Goal: Task Accomplishment & Management: Manage account settings

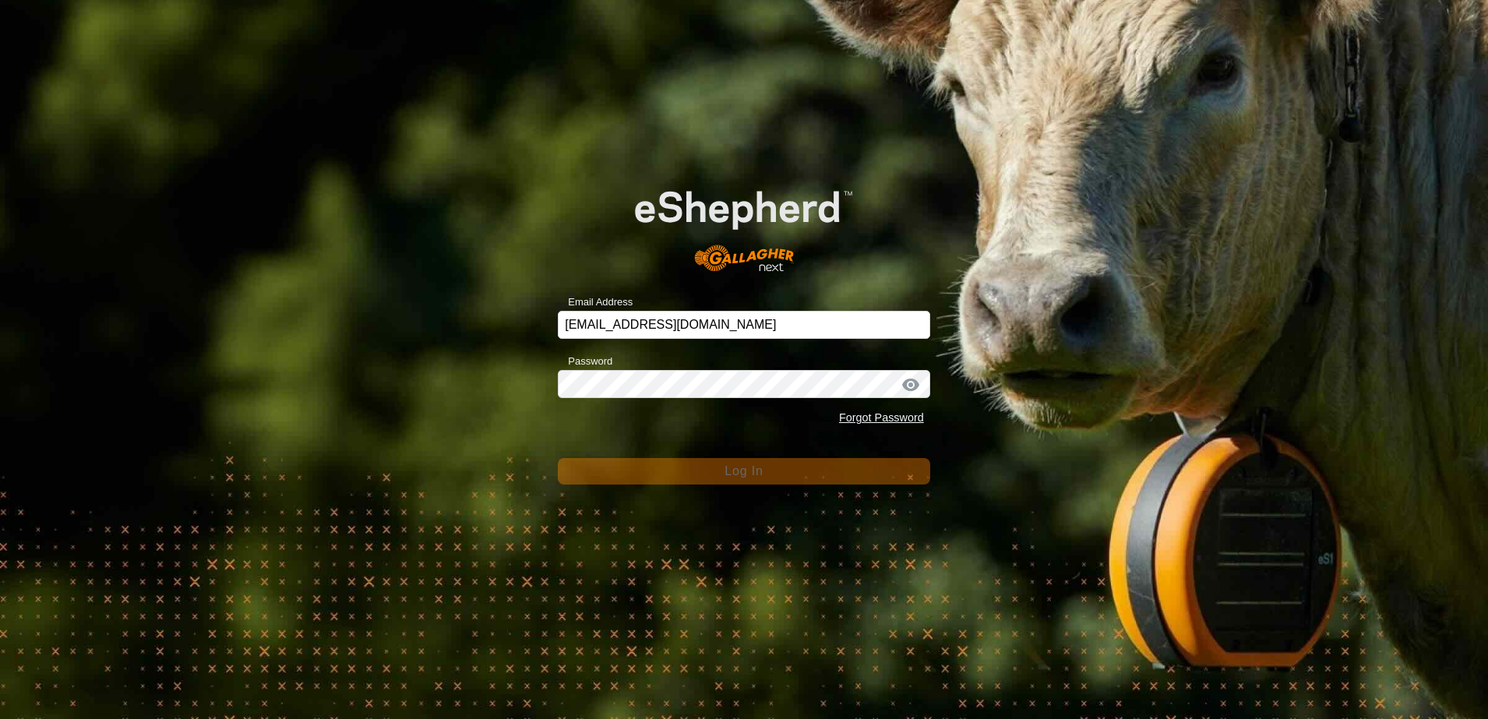
click at [391, 384] on div "Email Address [EMAIL_ADDRESS][DOMAIN_NAME] Password Forgot Password Log In" at bounding box center [744, 359] width 1488 height 719
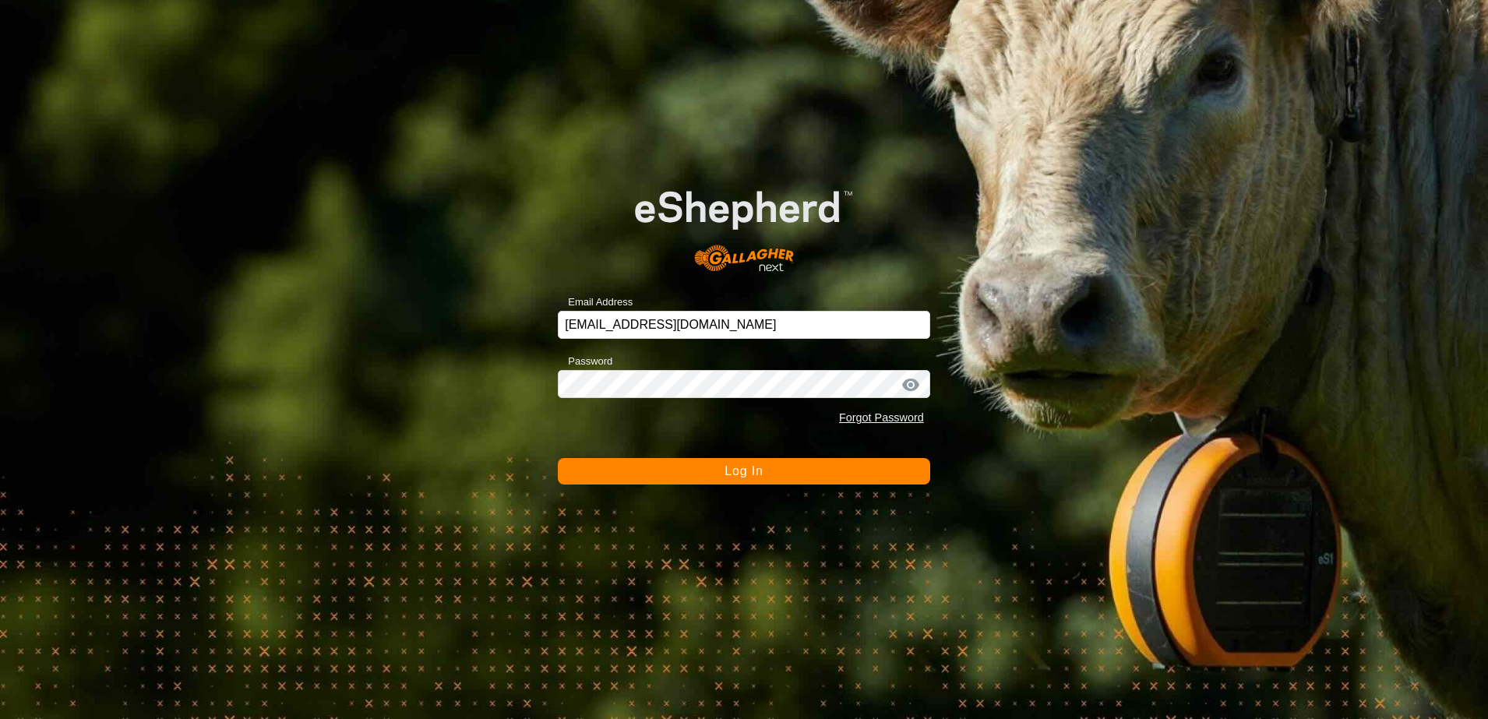
click at [701, 479] on button "Log In" at bounding box center [744, 471] width 372 height 26
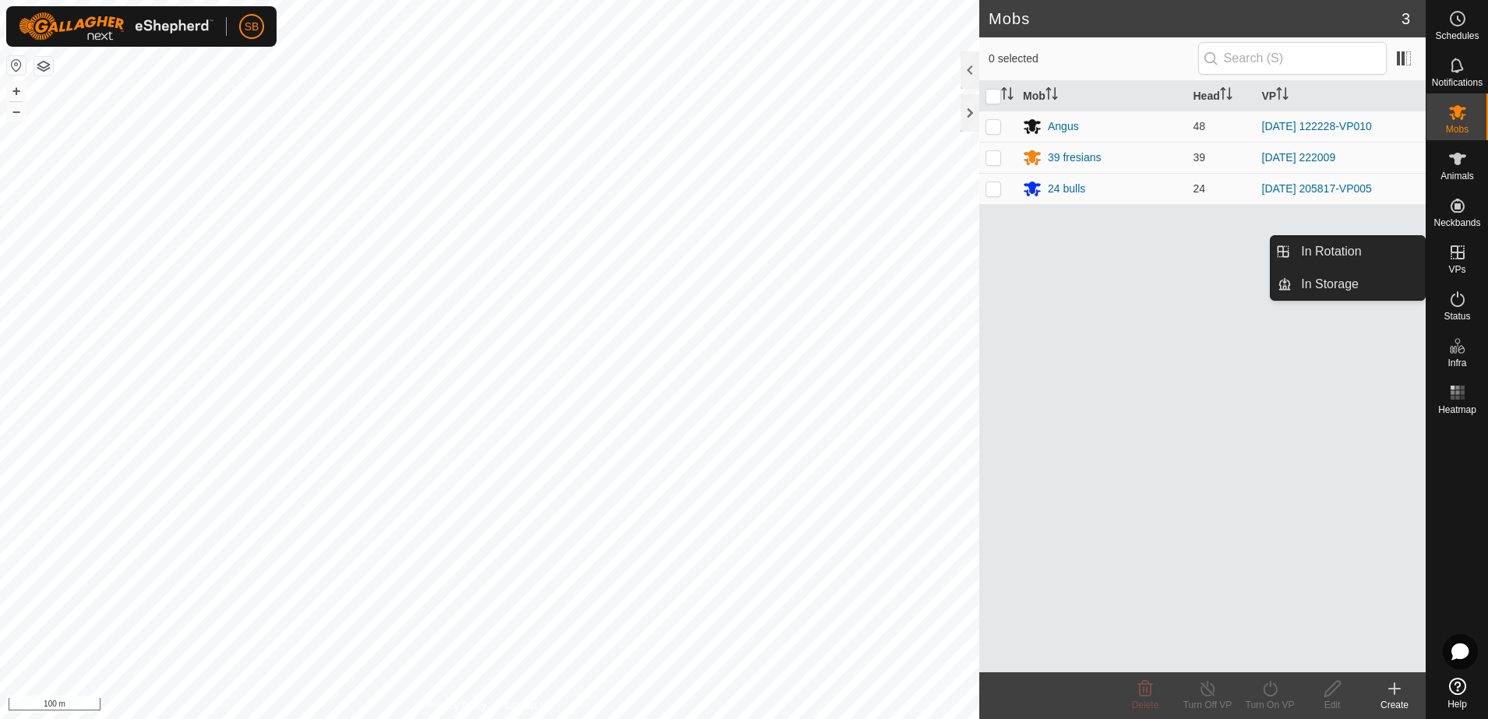
click at [1364, 257] on link "In Rotation" at bounding box center [1358, 251] width 133 height 31
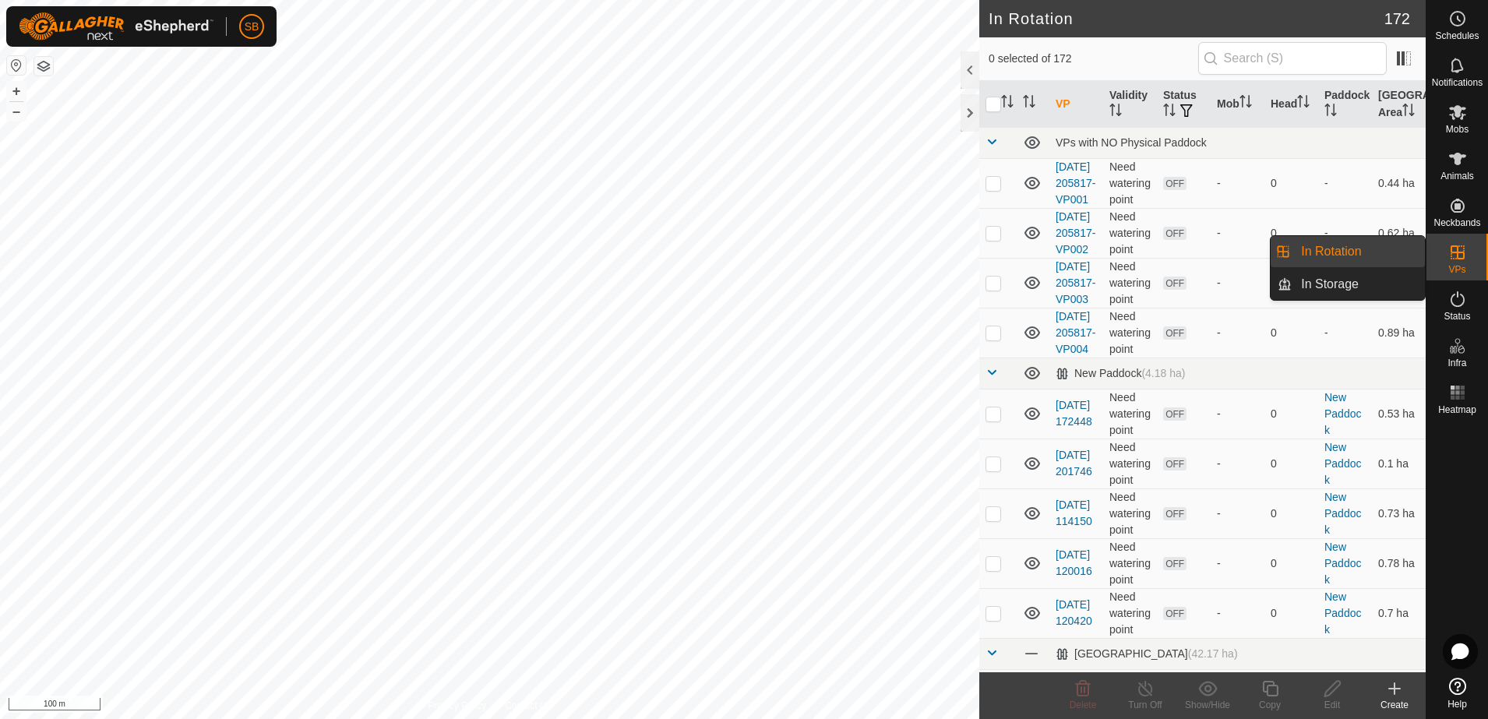
click at [1337, 246] on link "In Rotation" at bounding box center [1358, 251] width 133 height 31
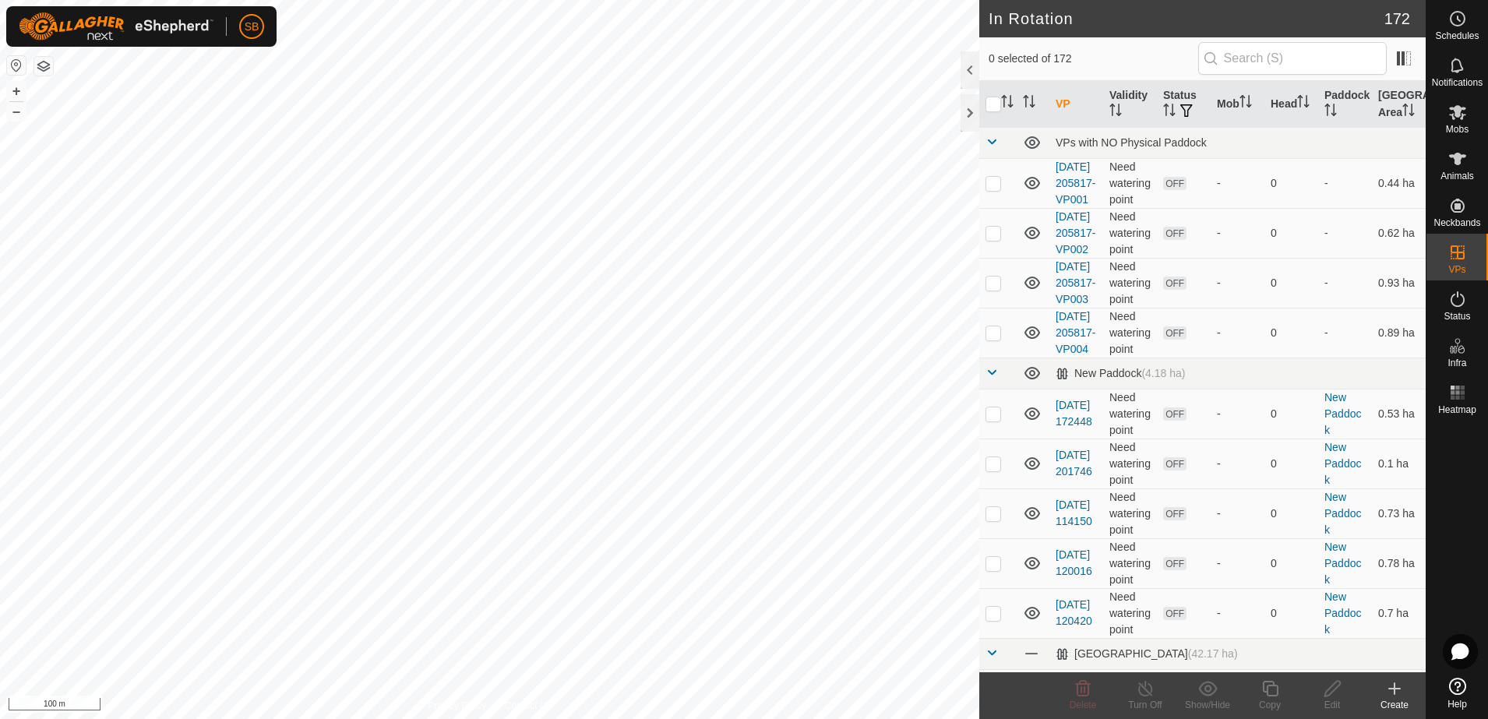
checkbox input "true"
click at [1268, 689] on icon at bounding box center [1270, 688] width 19 height 19
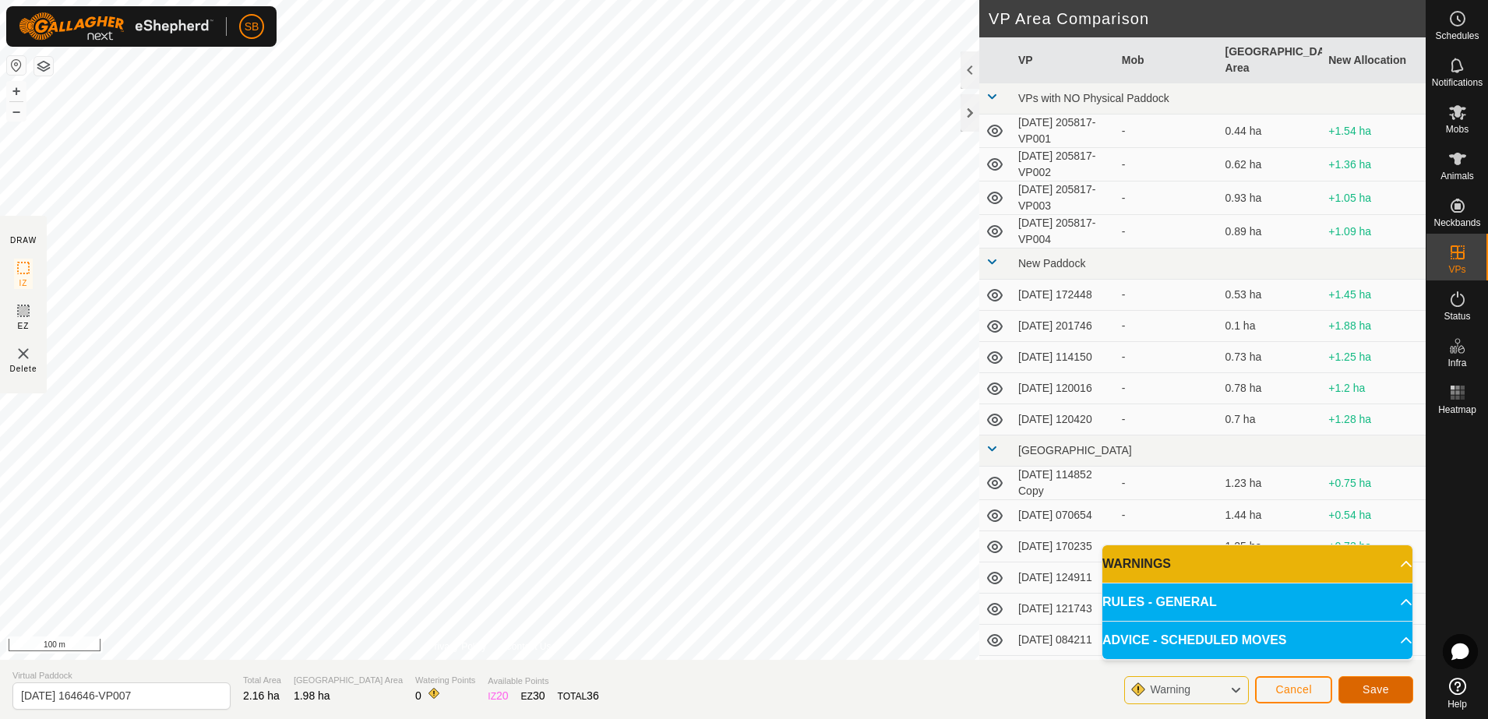
click at [1365, 687] on span "Save" at bounding box center [1376, 689] width 26 height 12
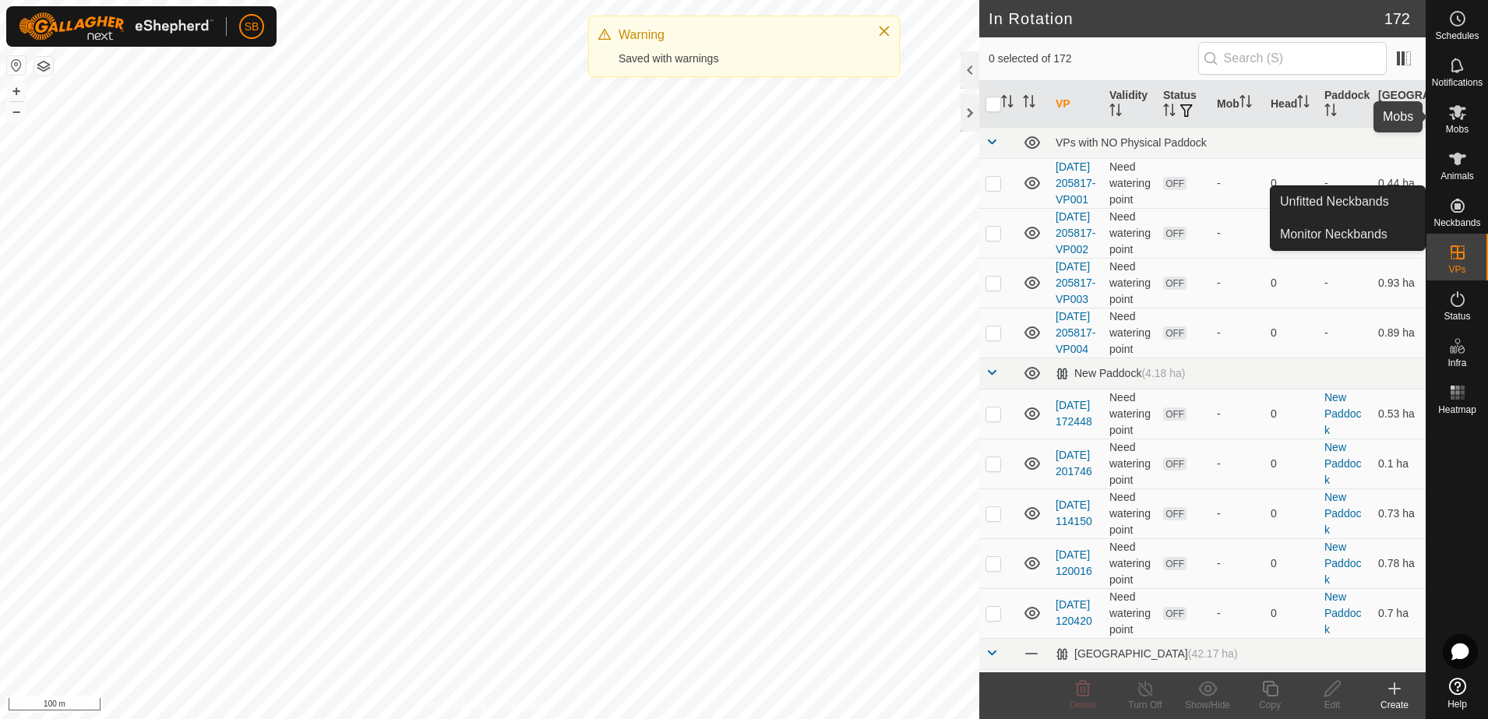
click at [1456, 122] on es-mob-svg-icon at bounding box center [1458, 112] width 28 height 25
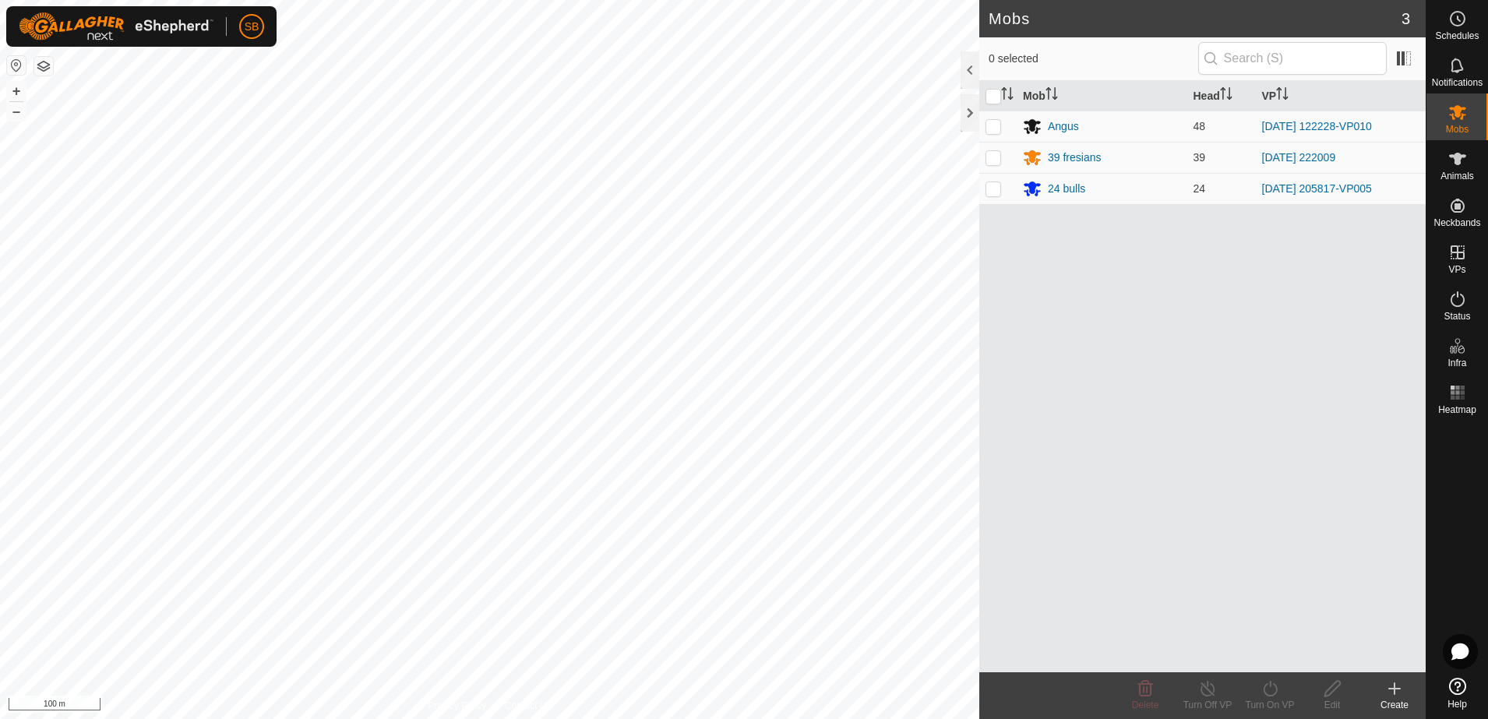
click at [996, 151] on p-checkbox at bounding box center [994, 157] width 16 height 12
checkbox input "true"
click at [1265, 696] on icon at bounding box center [1270, 688] width 19 height 19
click at [1273, 655] on link "Now" at bounding box center [1317, 654] width 154 height 31
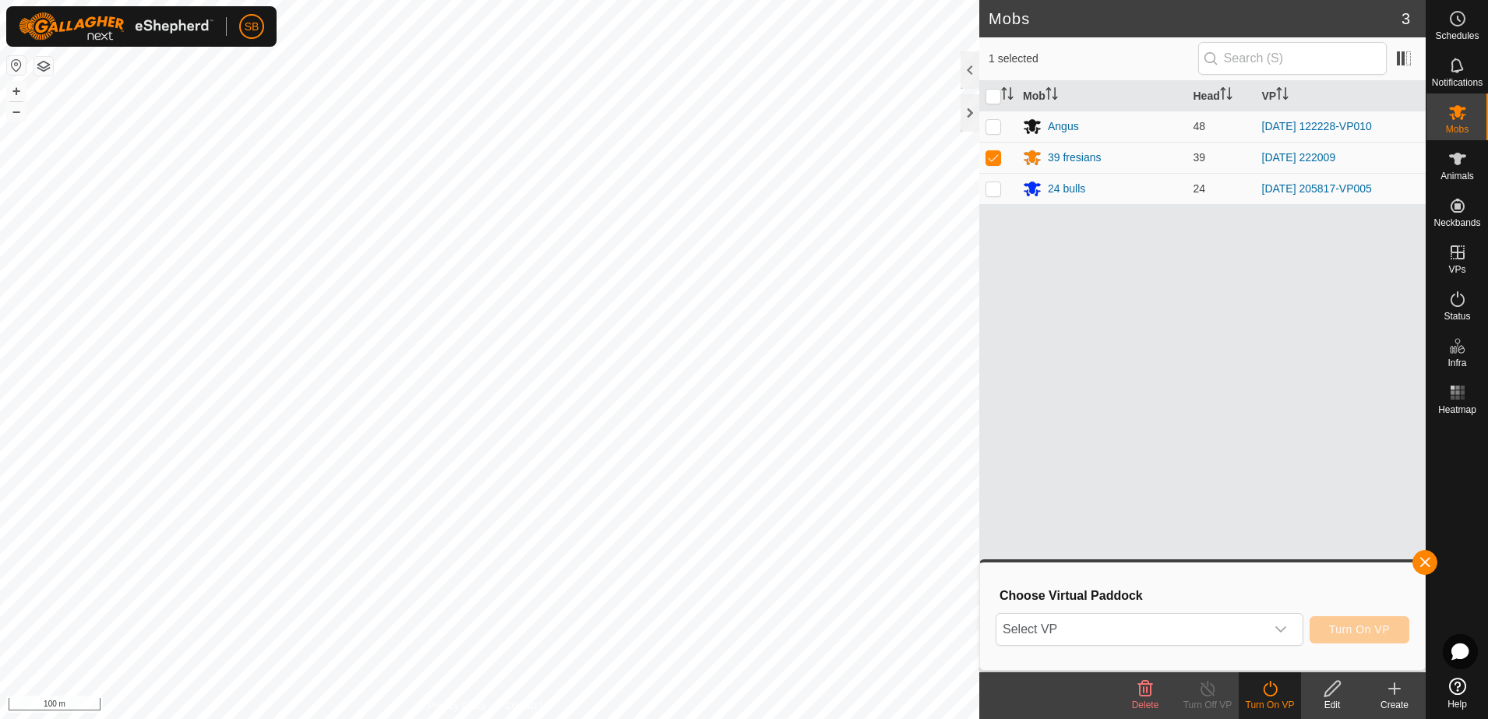
click at [1204, 626] on span "Select VP" at bounding box center [1131, 629] width 269 height 31
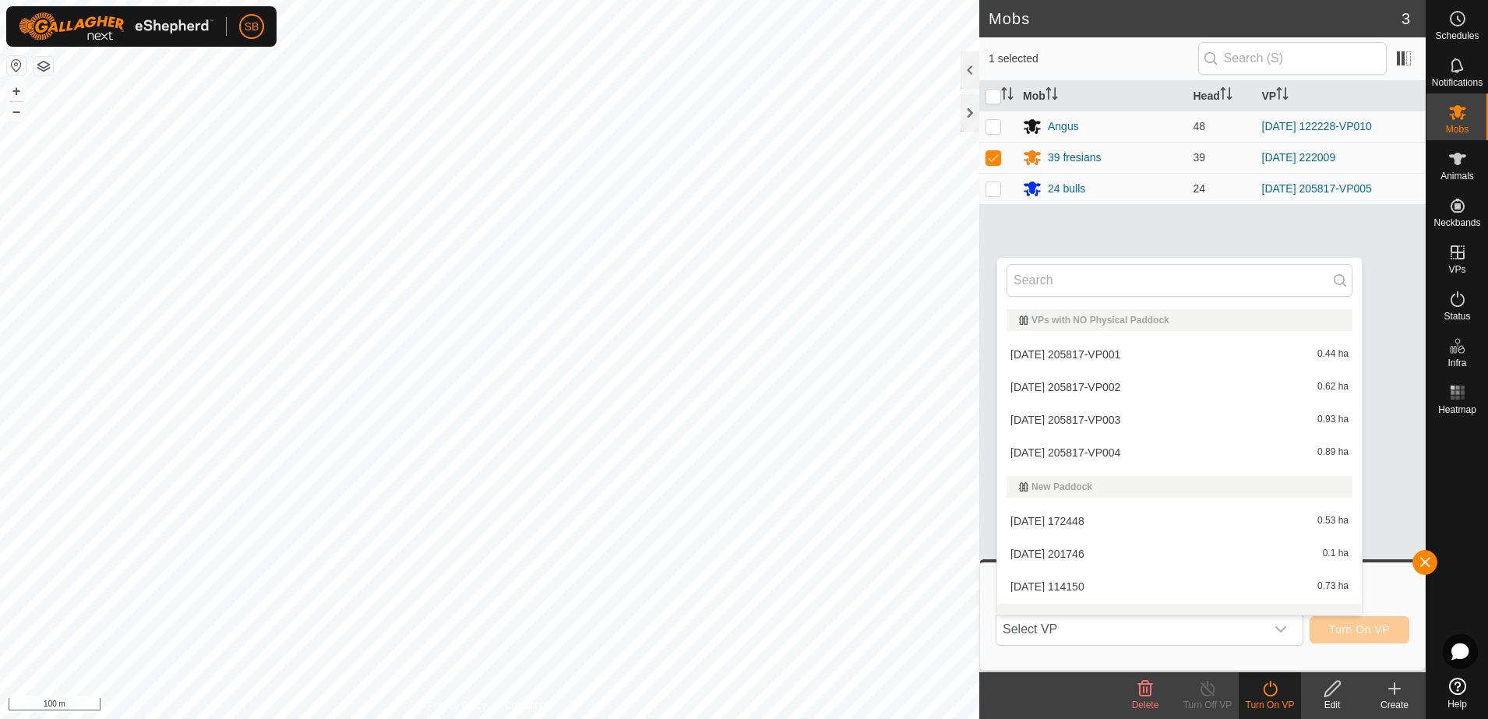
scroll to position [20, 0]
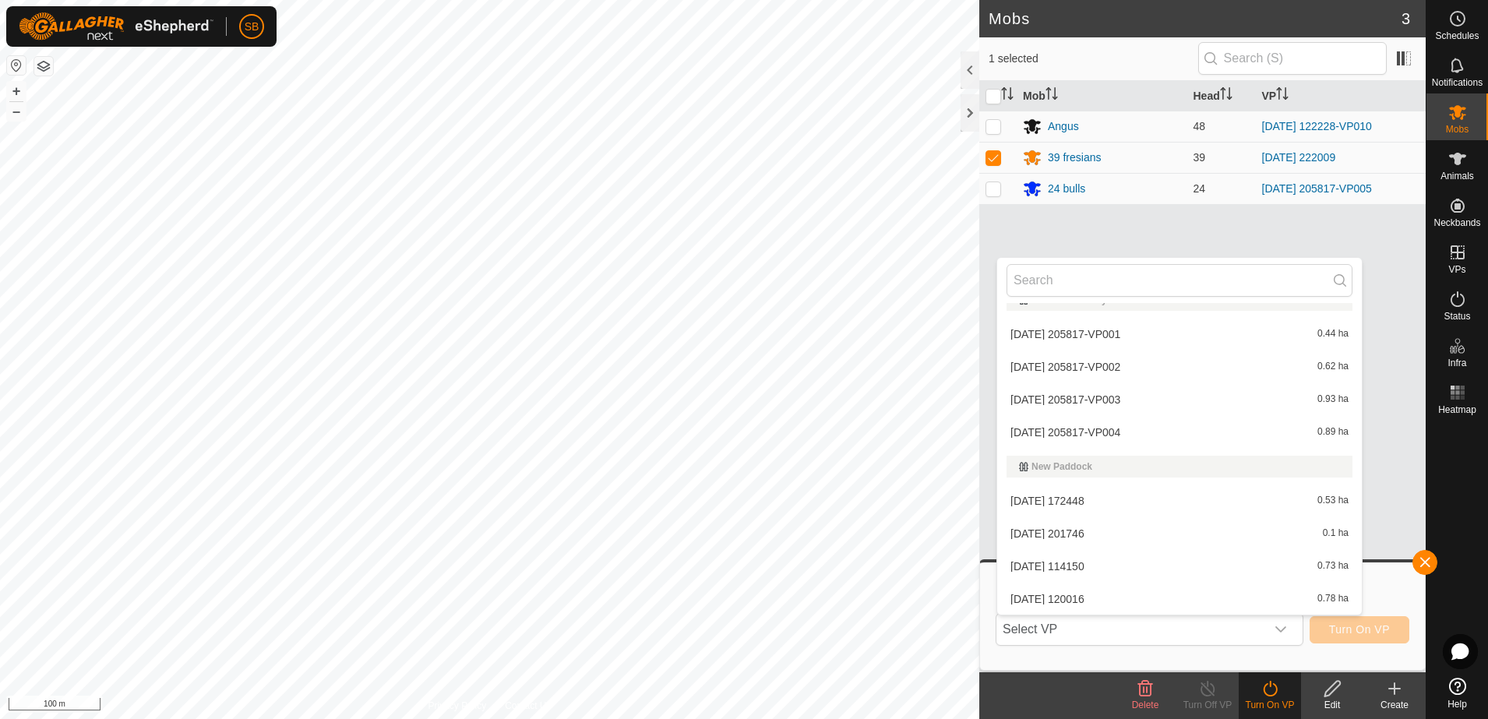
click at [1166, 443] on li "[DATE] 205817-VP004 0.89 ha" at bounding box center [1179, 432] width 365 height 31
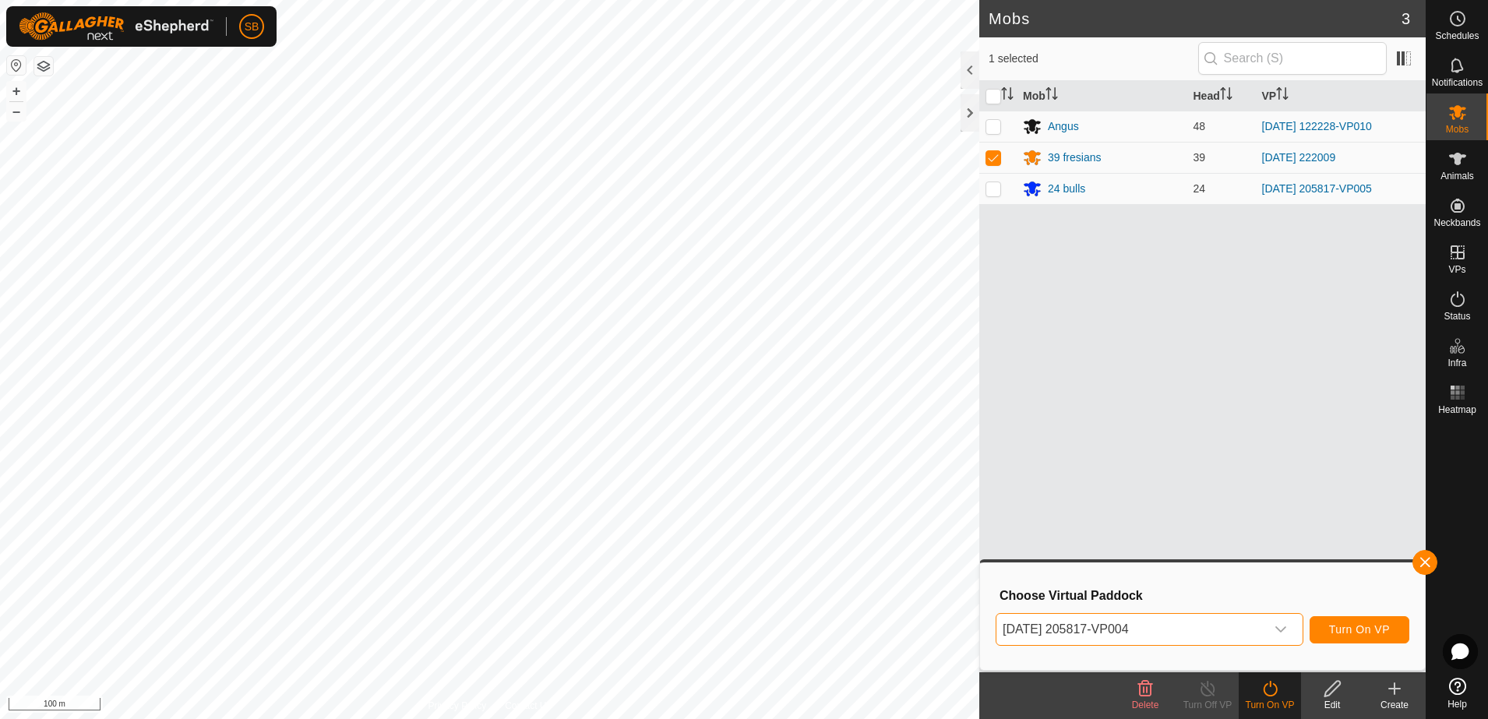
click at [1292, 633] on div "dropdown trigger" at bounding box center [1280, 629] width 31 height 31
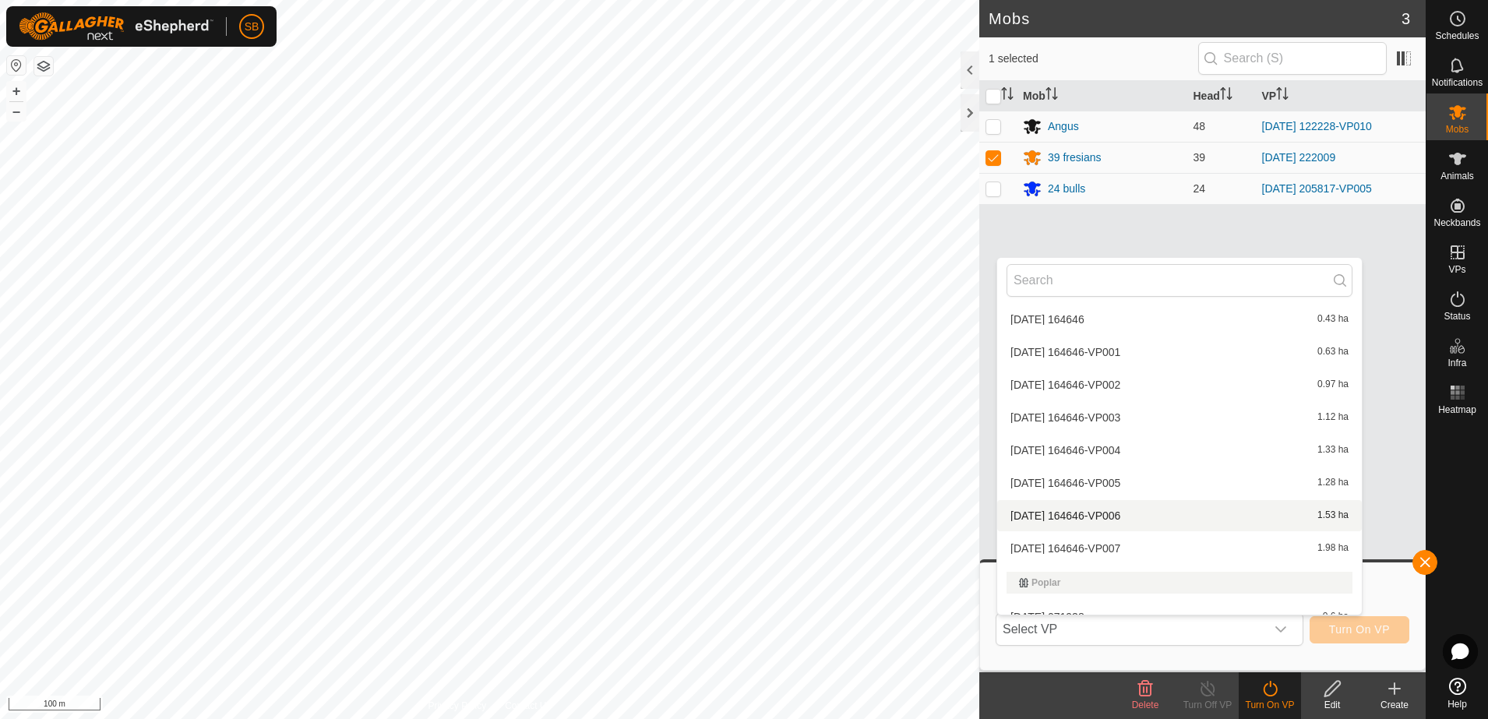
scroll to position [4338, 0]
click at [1133, 545] on li "[DATE] 164646-VP007 1.98 ha" at bounding box center [1179, 544] width 365 height 31
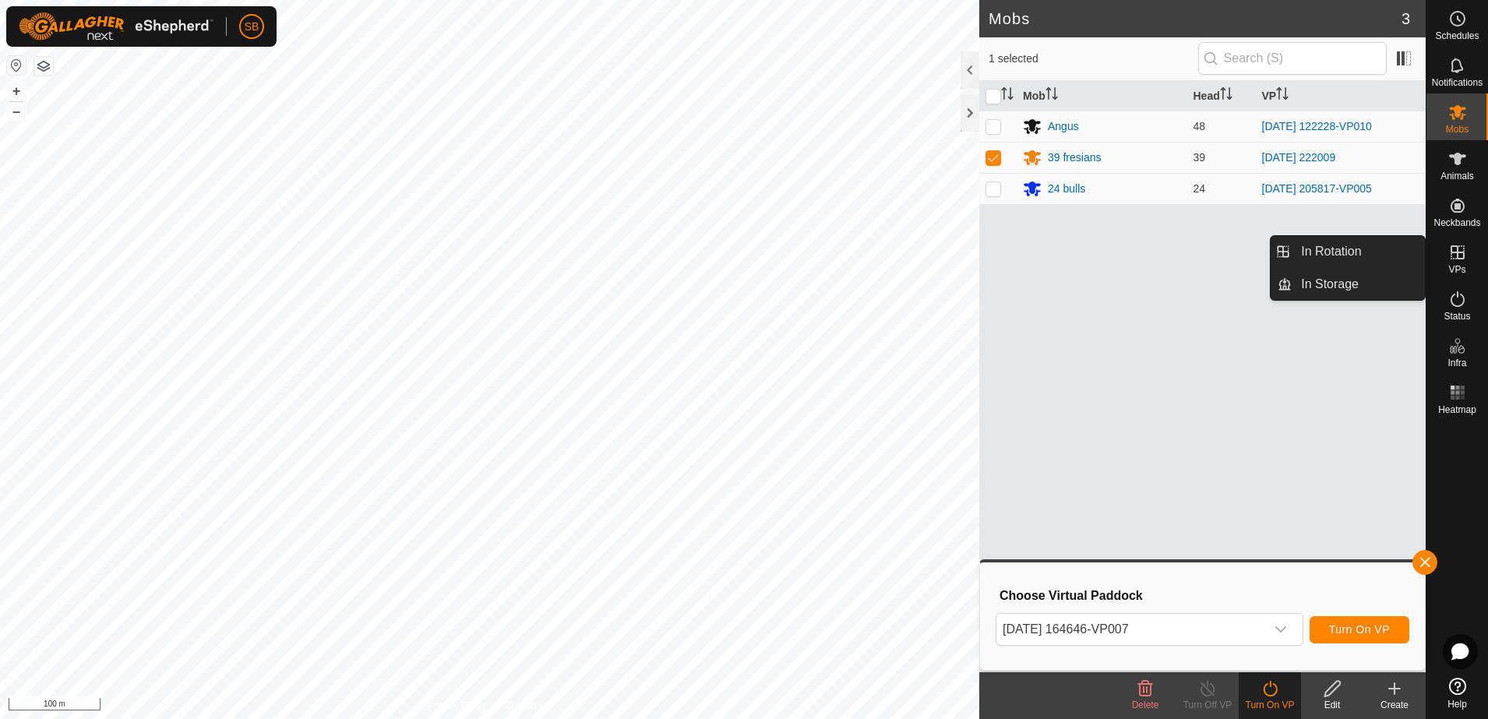
click at [1461, 256] on icon at bounding box center [1457, 252] width 19 height 19
click at [1343, 252] on link "In Rotation" at bounding box center [1358, 251] width 133 height 31
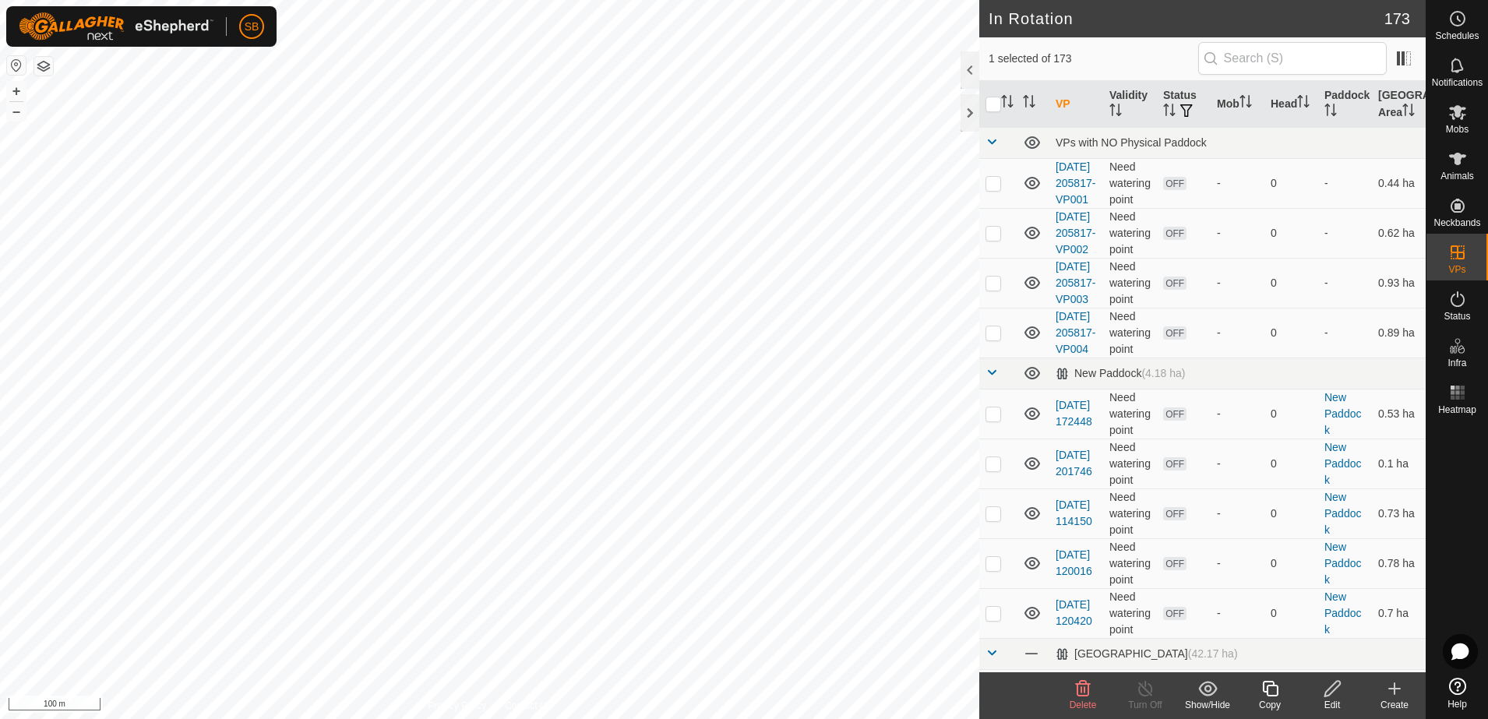
click at [1320, 690] on edit-svg-icon at bounding box center [1332, 688] width 62 height 19
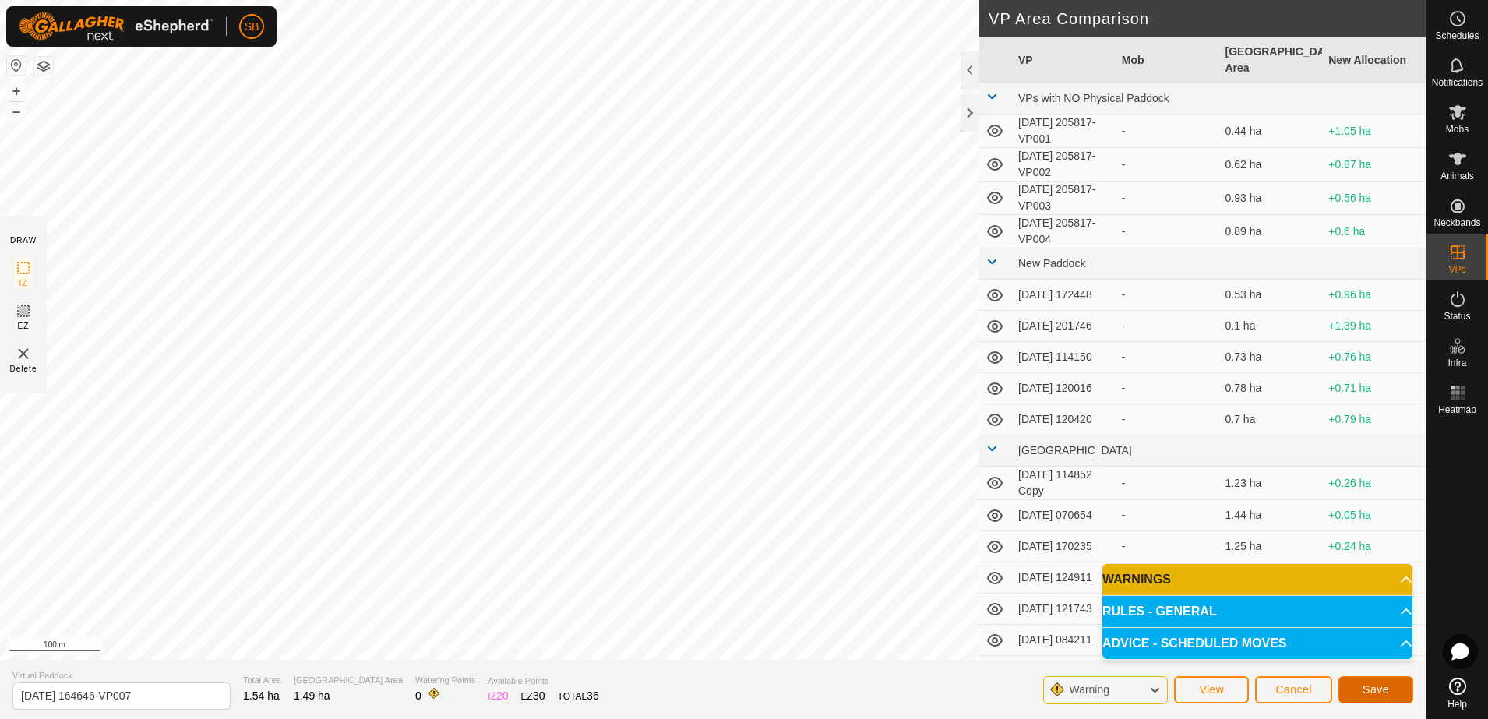
click at [1374, 683] on span "Save" at bounding box center [1376, 689] width 26 height 12
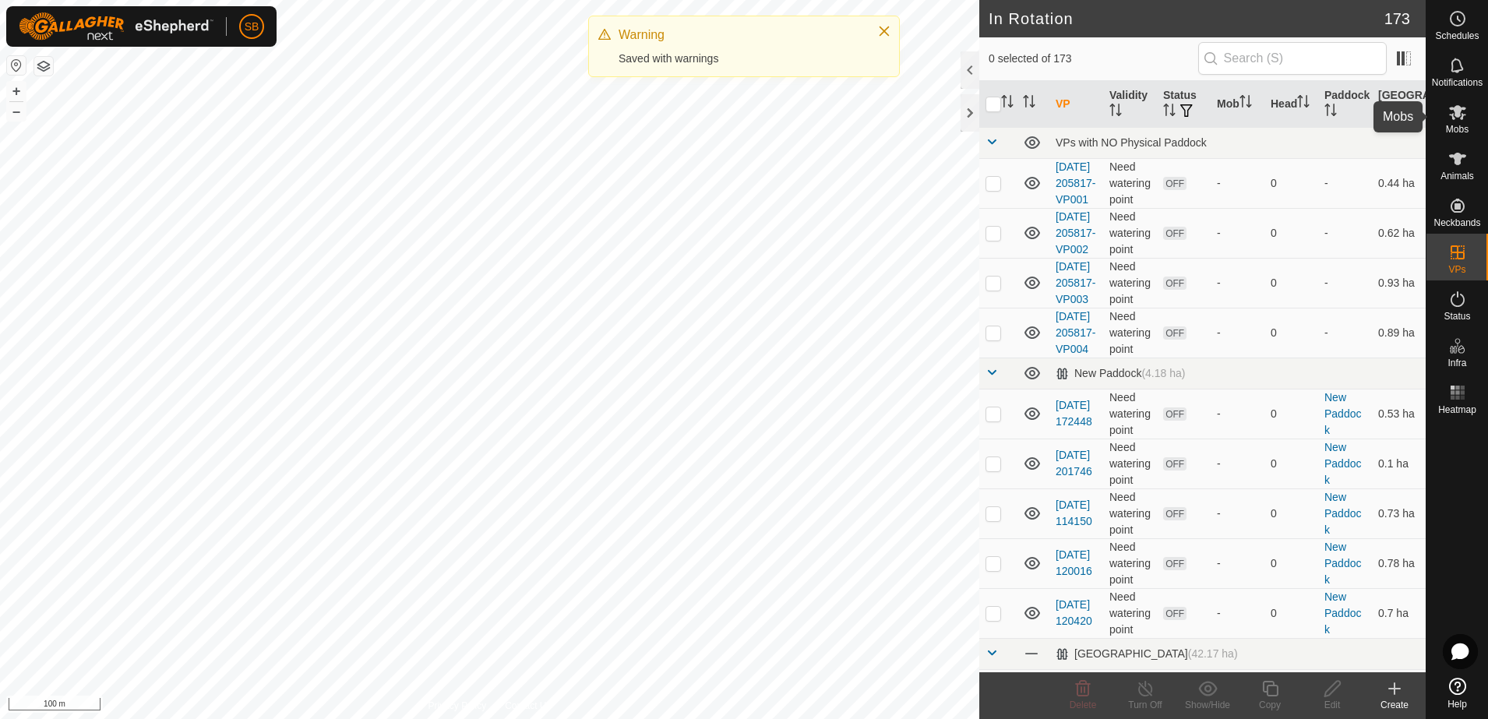
click at [1458, 118] on icon at bounding box center [1457, 112] width 19 height 19
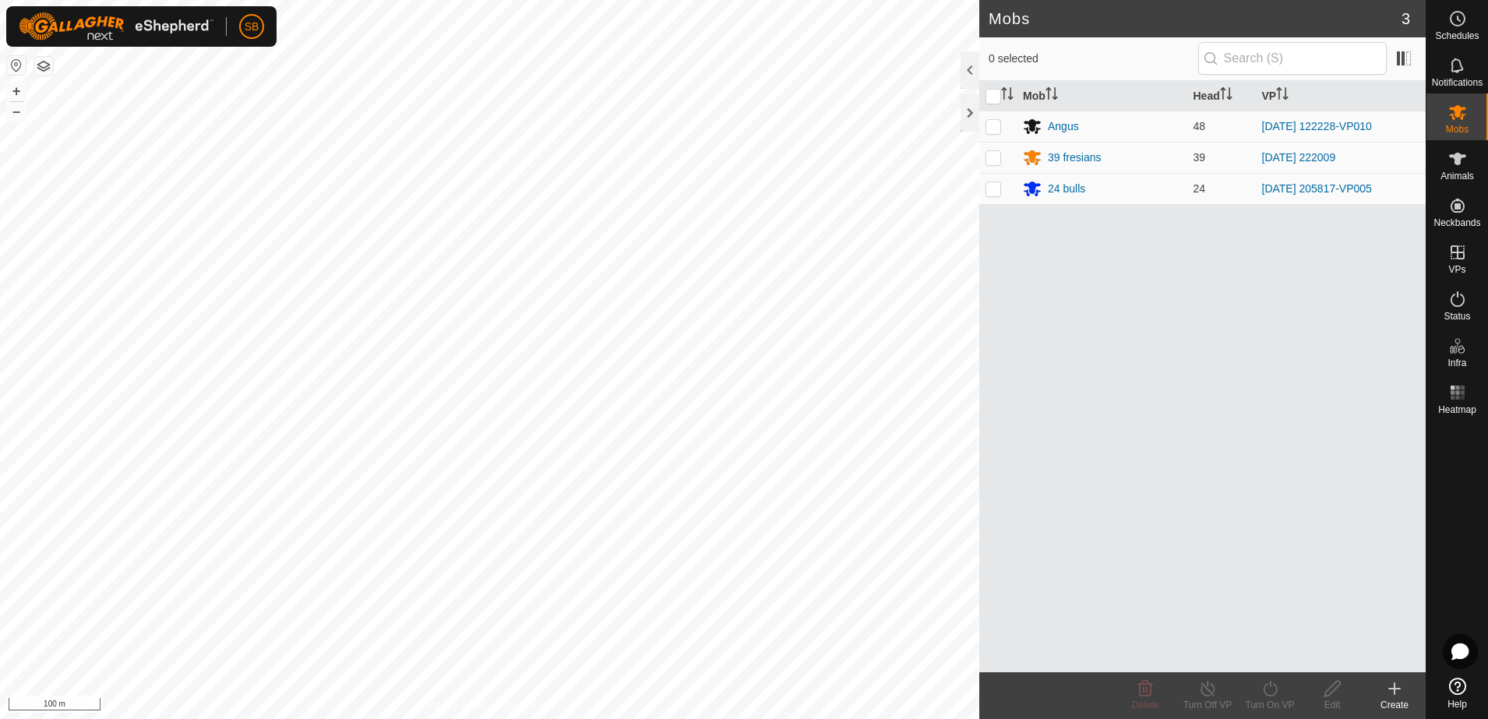
click at [990, 156] on p-checkbox at bounding box center [994, 157] width 16 height 12
checkbox input "true"
click at [1267, 698] on div "Turn On VP" at bounding box center [1270, 705] width 62 height 14
click at [1281, 651] on link "Now" at bounding box center [1317, 654] width 154 height 31
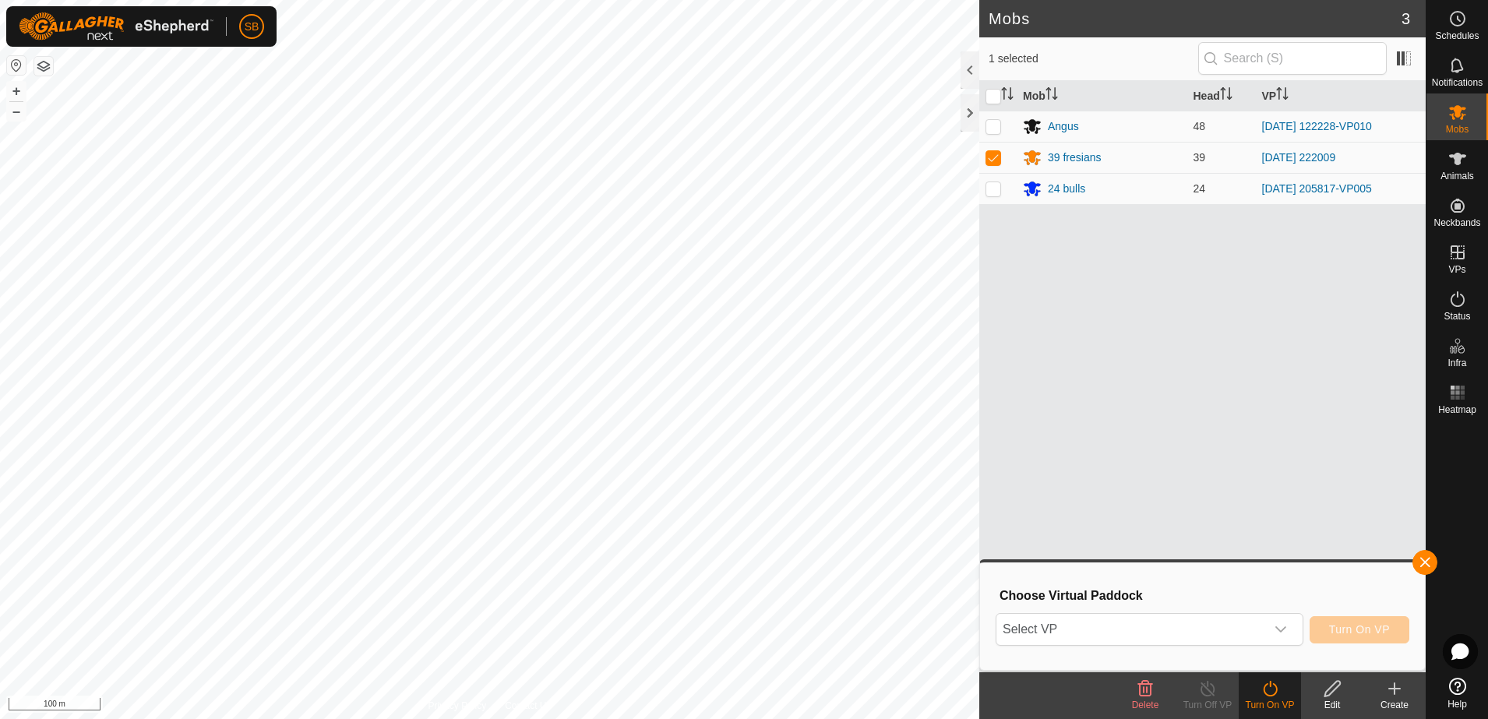
click at [1271, 630] on div "dropdown trigger" at bounding box center [1280, 629] width 31 height 31
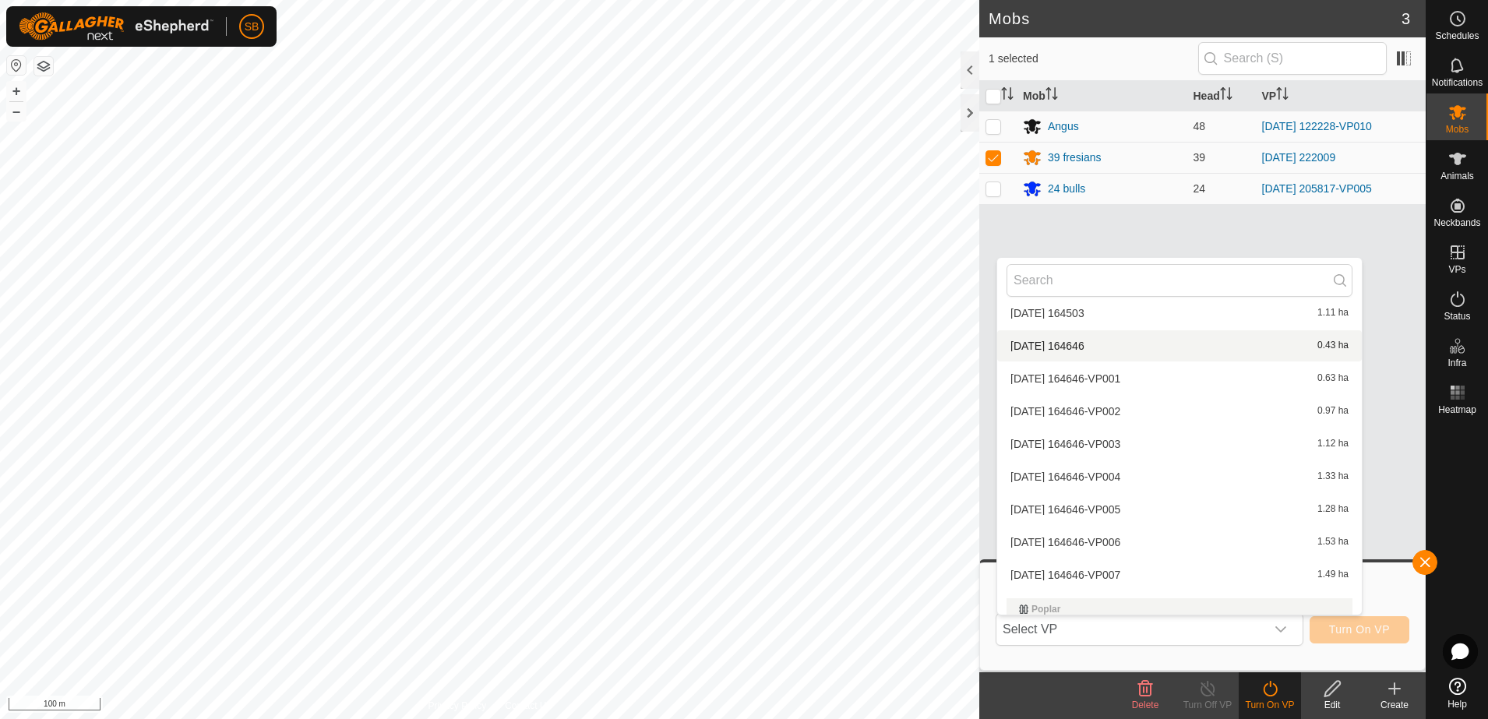
scroll to position [4348, 0]
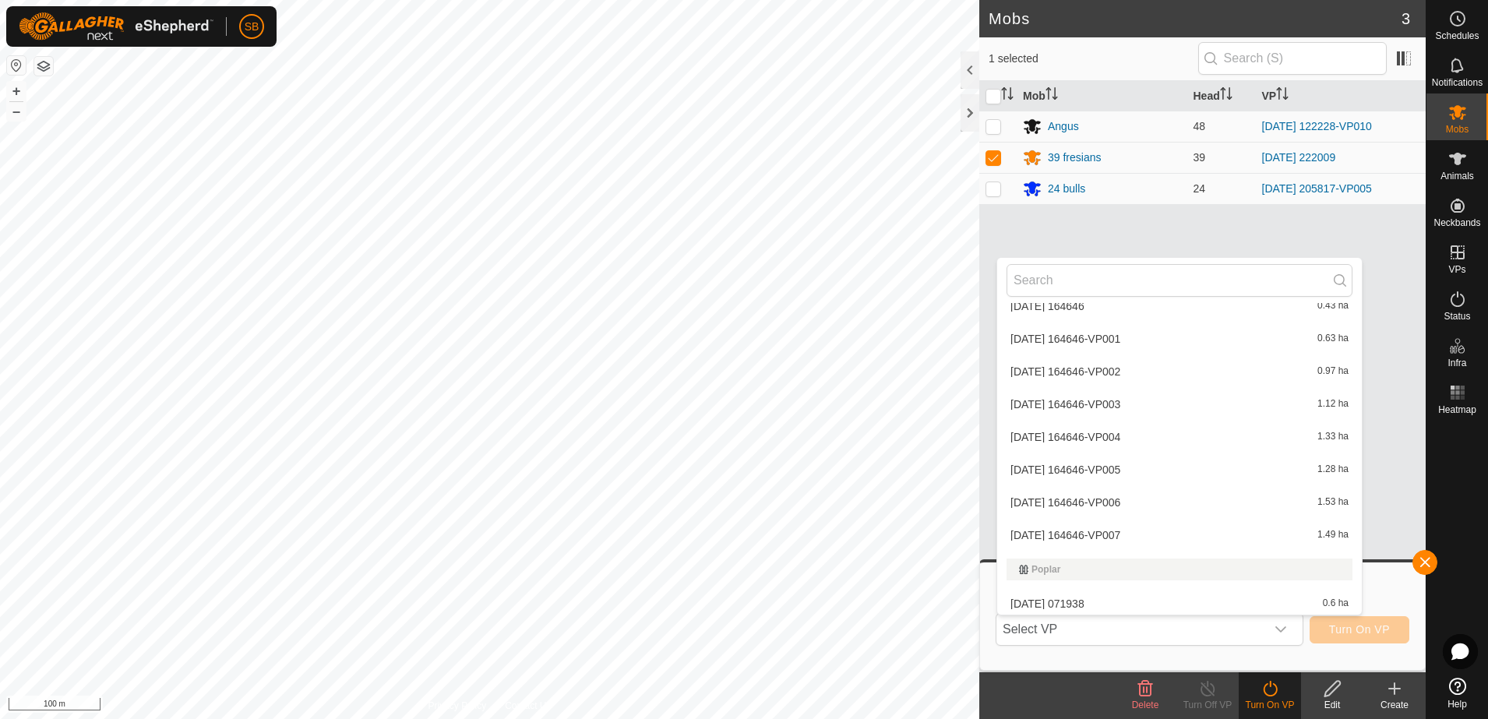
click at [1136, 532] on li "[DATE] 164646-VP007 1.49 ha" at bounding box center [1179, 535] width 365 height 31
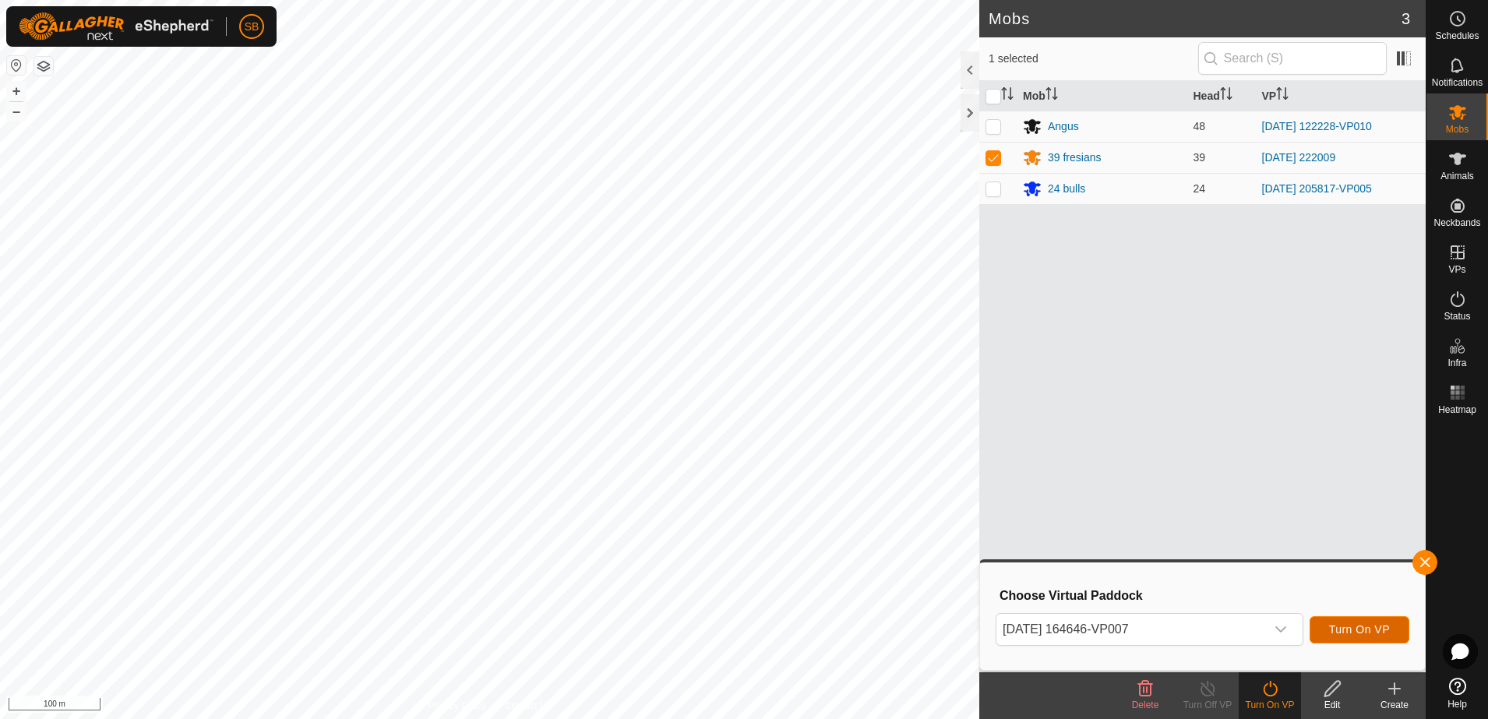
click at [1355, 637] on button "Turn On VP" at bounding box center [1360, 629] width 100 height 27
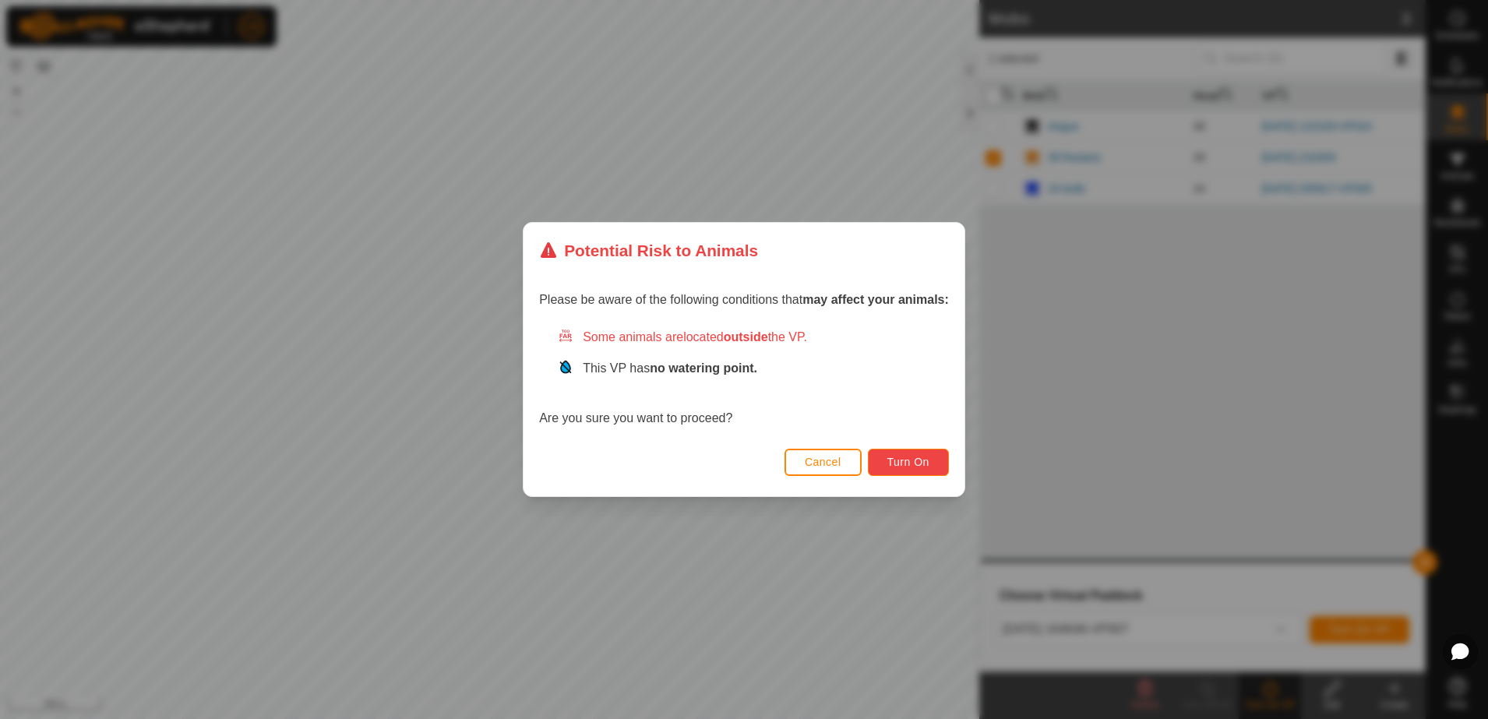
click at [905, 468] on span "Turn On" at bounding box center [908, 462] width 42 height 12
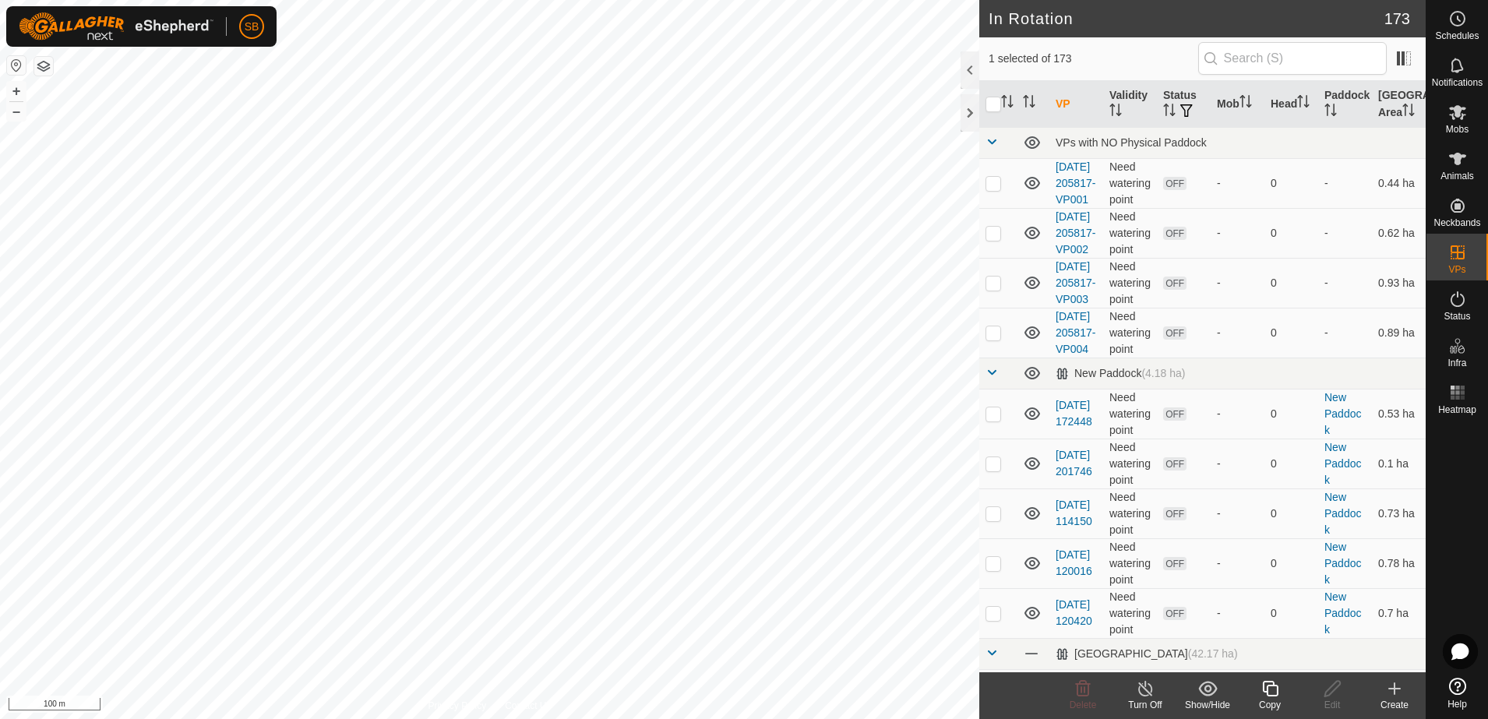
click at [1277, 682] on icon at bounding box center [1270, 688] width 19 height 19
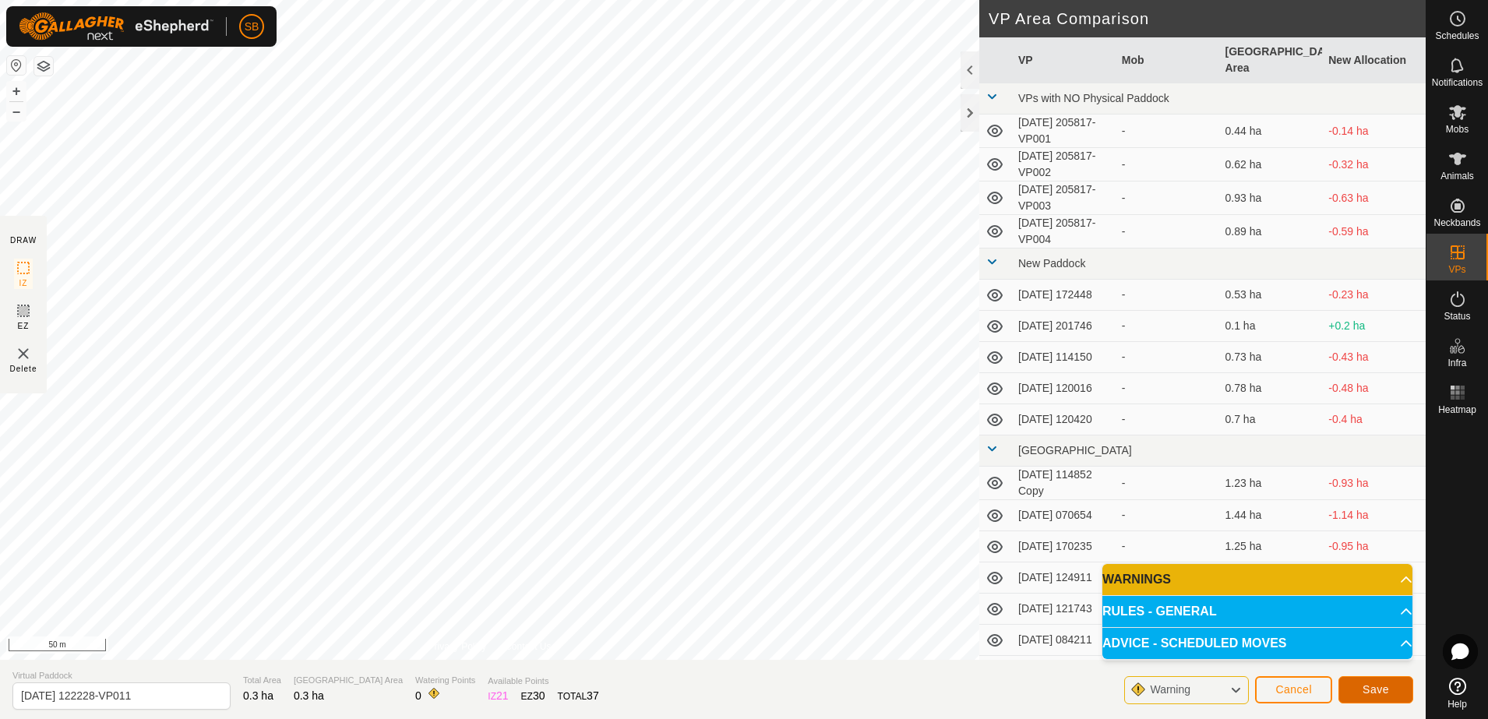
click at [1387, 695] on span "Save" at bounding box center [1376, 689] width 26 height 12
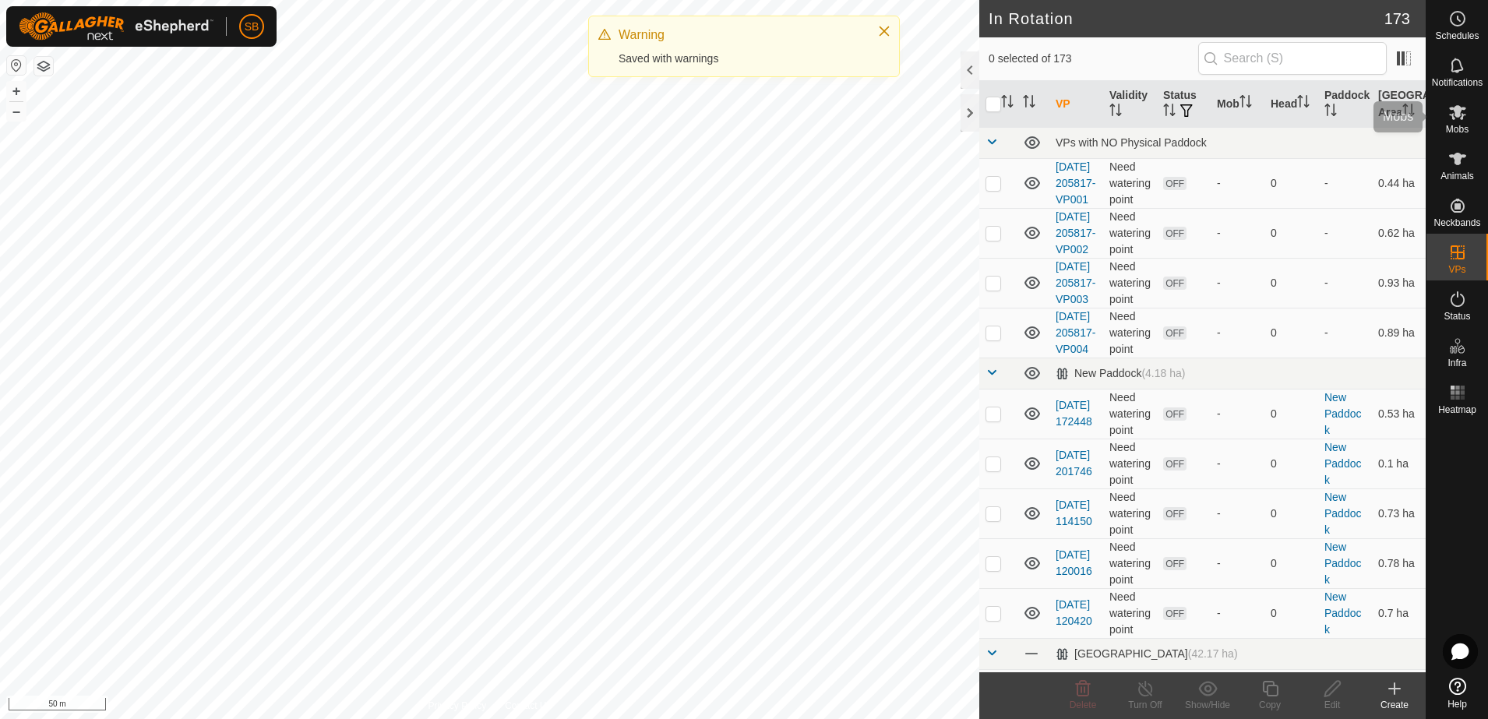
click at [1457, 126] on span "Mobs" at bounding box center [1457, 129] width 23 height 9
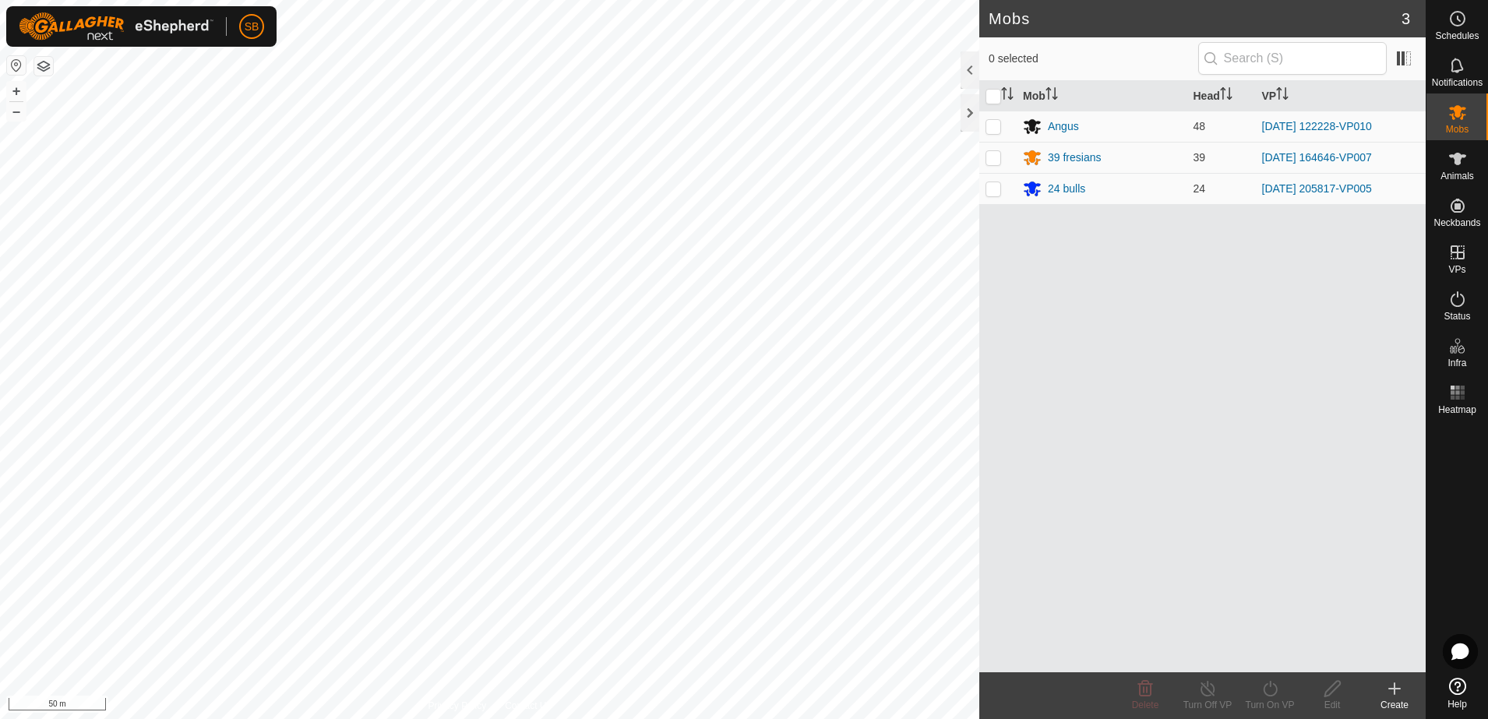
click at [994, 129] on p-checkbox at bounding box center [994, 126] width 16 height 12
checkbox input "true"
click at [1274, 694] on icon at bounding box center [1270, 689] width 14 height 16
click at [1280, 650] on link "Now" at bounding box center [1317, 654] width 154 height 31
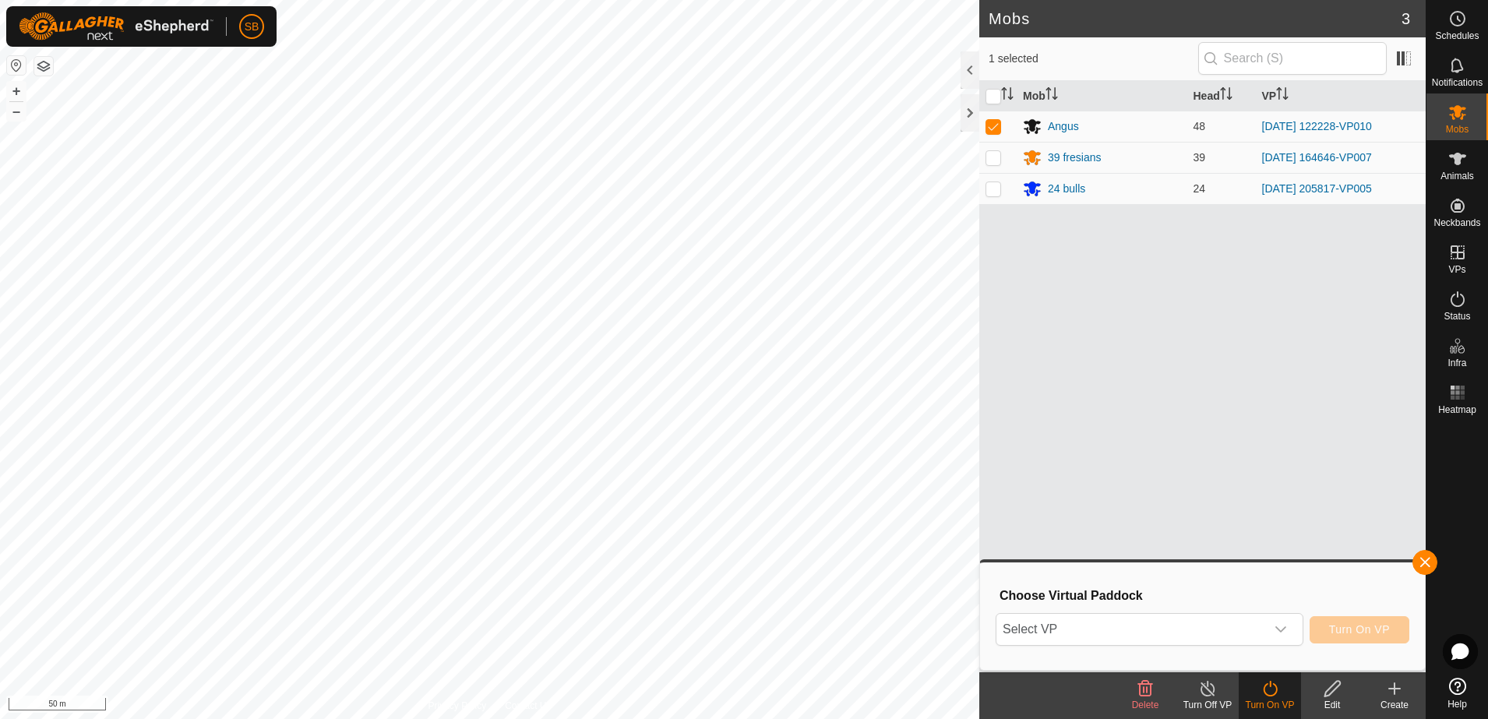
click at [1265, 628] on span "Select VP" at bounding box center [1131, 629] width 269 height 31
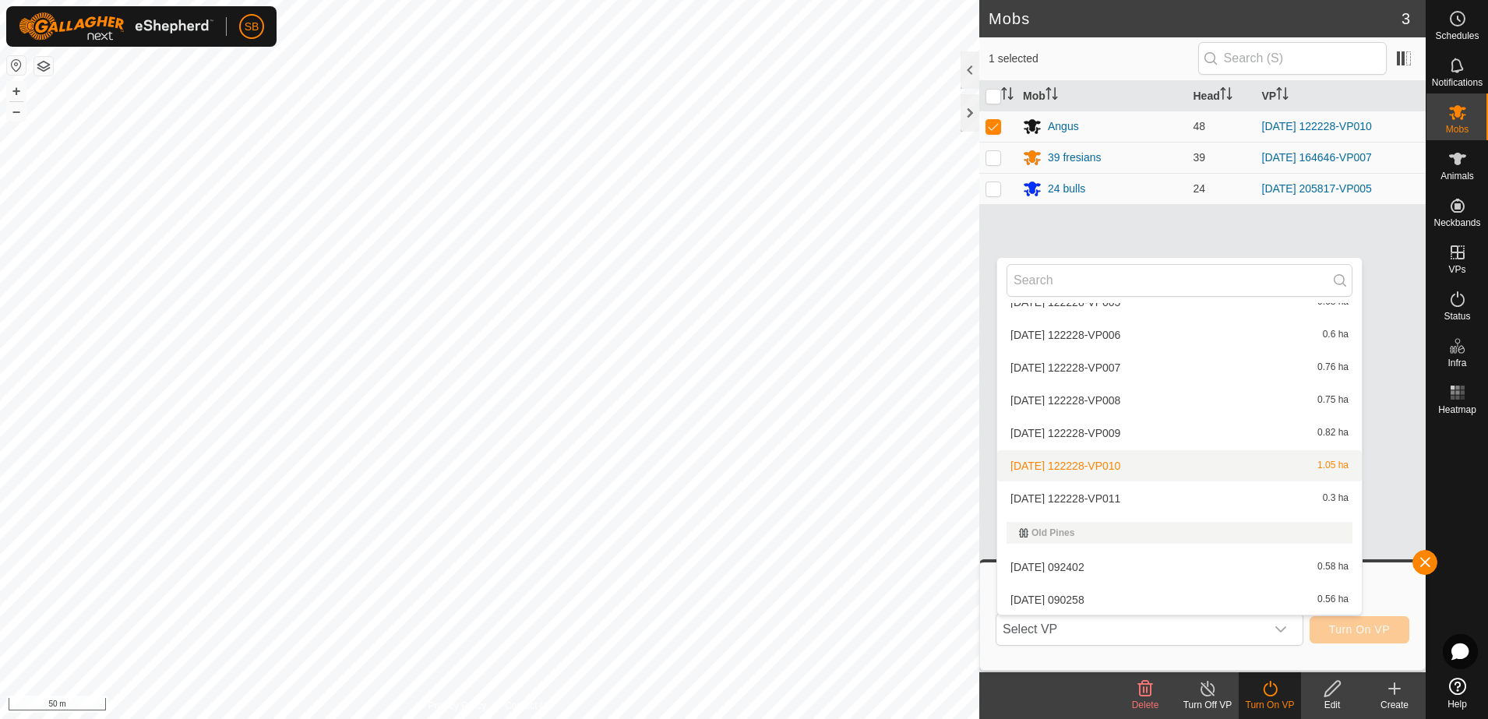
scroll to position [3202, 0]
click at [1141, 499] on li "[DATE] 122228-VP011 0.3 ha" at bounding box center [1179, 497] width 365 height 31
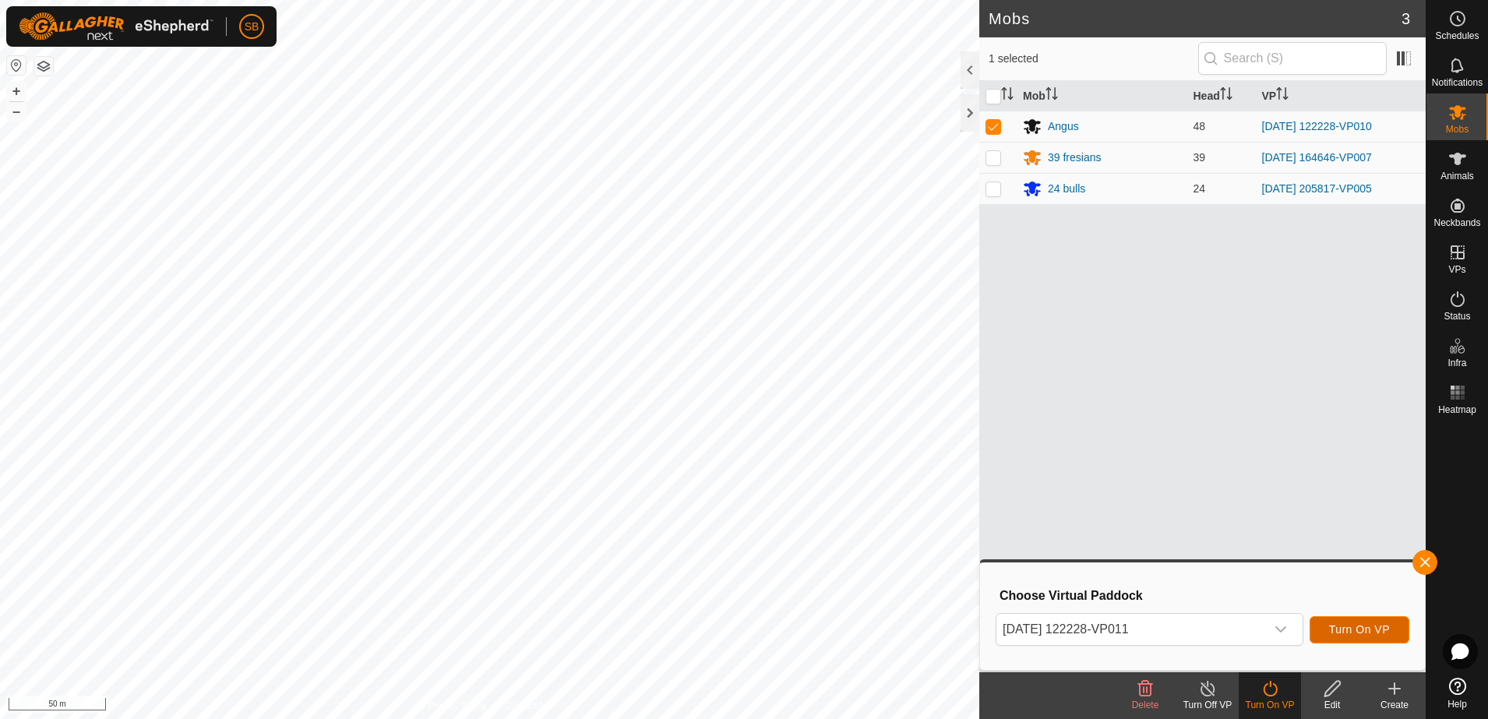
click at [1365, 630] on span "Turn On VP" at bounding box center [1359, 629] width 61 height 12
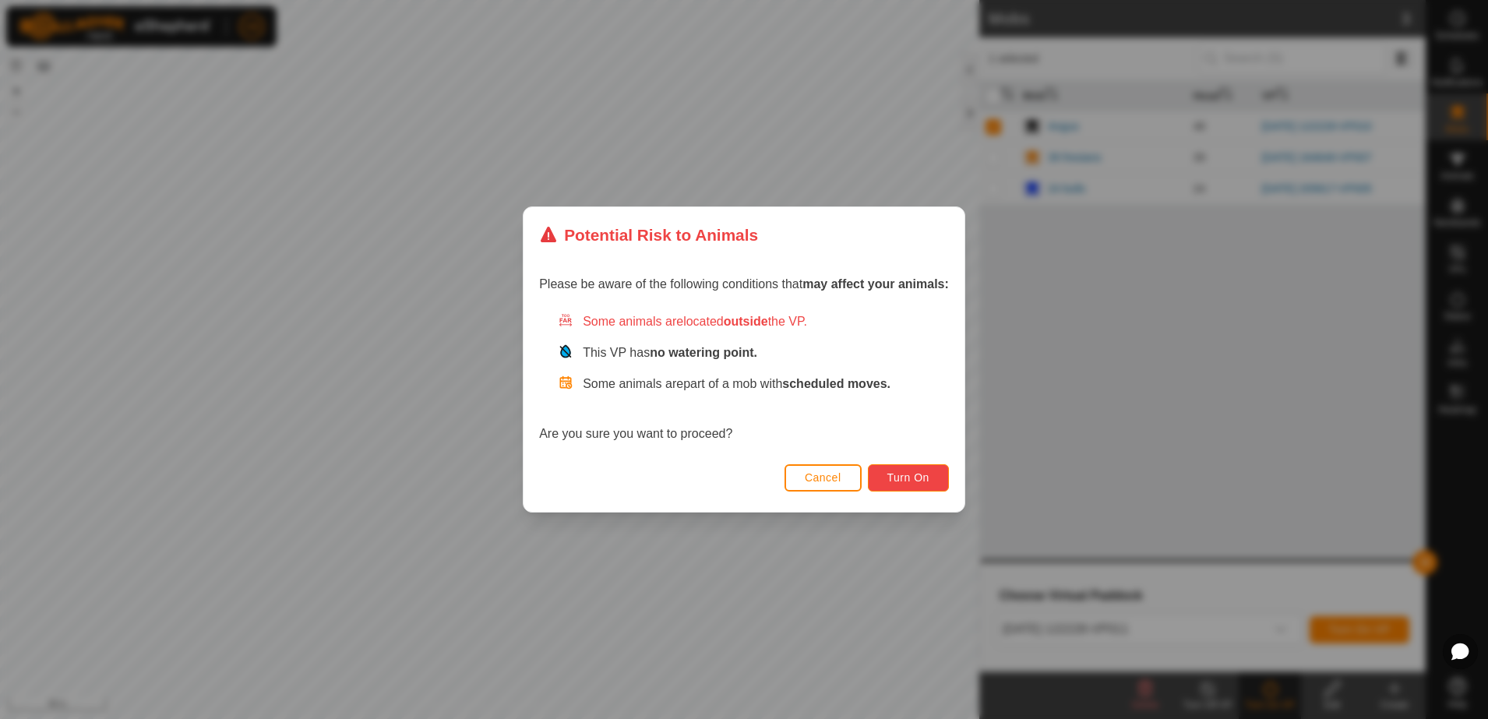
click at [896, 482] on span "Turn On" at bounding box center [908, 477] width 42 height 12
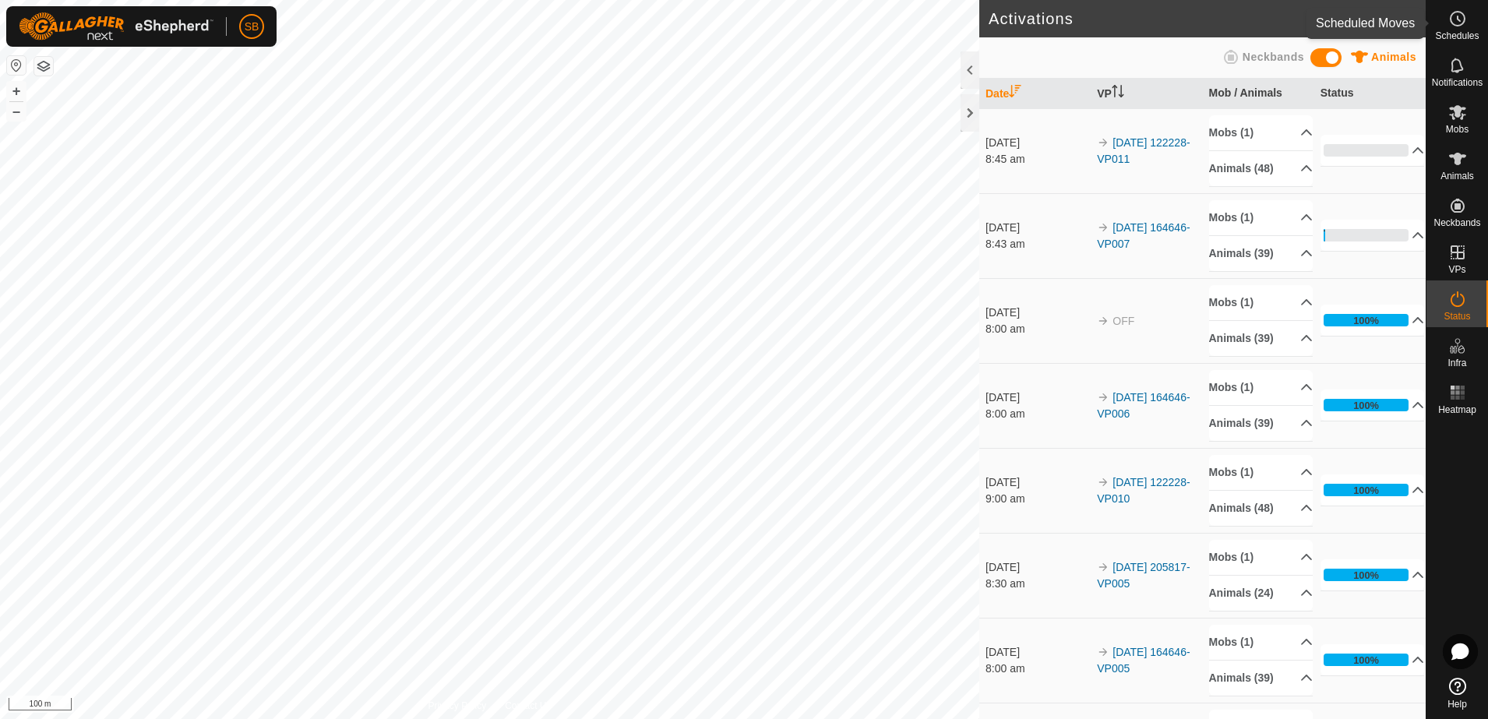
click at [1461, 27] on icon at bounding box center [1457, 18] width 19 height 19
